Goal: Download file/media

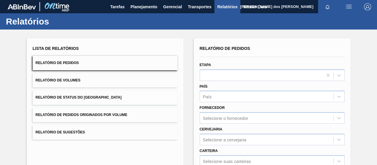
scroll to position [107, 0]
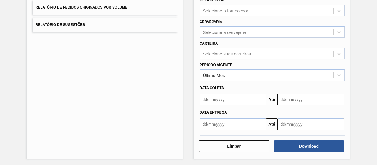
click at [216, 56] on div "Selecione suas carteiras" at bounding box center [266, 53] width 133 height 9
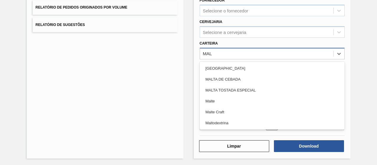
type input "MALT"
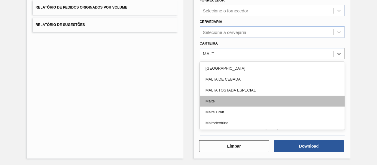
click at [217, 98] on div "Malte" at bounding box center [272, 100] width 145 height 11
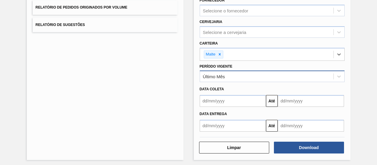
click at [234, 74] on div "Último Mês" at bounding box center [266, 76] width 133 height 9
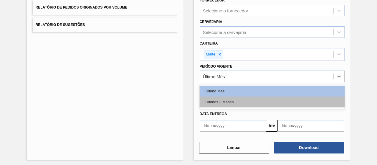
click at [222, 100] on div "Últimos 3 Meses" at bounding box center [272, 101] width 145 height 11
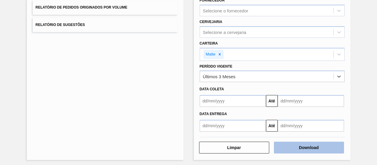
click at [295, 147] on button "Download" at bounding box center [309, 147] width 70 height 12
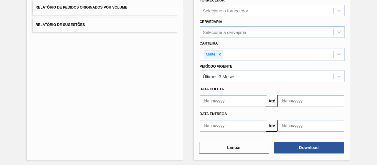
click at [259, 100] on input "text" at bounding box center [233, 101] width 66 height 12
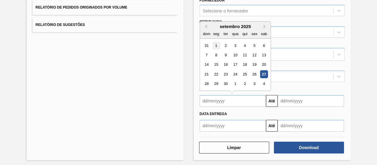
click at [213, 46] on div "1" at bounding box center [216, 46] width 8 height 8
type input "[DATE]"
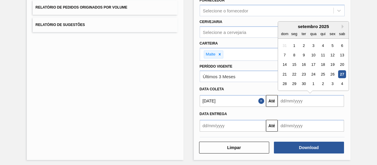
click at [286, 97] on input "text" at bounding box center [311, 101] width 66 height 12
click at [302, 83] on div "30" at bounding box center [304, 84] width 8 height 8
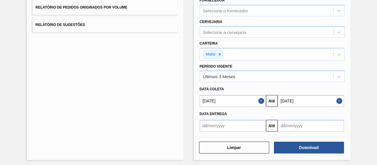
type input "[DATE]"
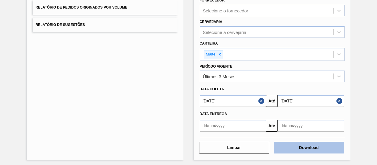
click at [297, 145] on button "Download" at bounding box center [309, 147] width 70 height 12
